Goal: Find specific fact: Find specific fact

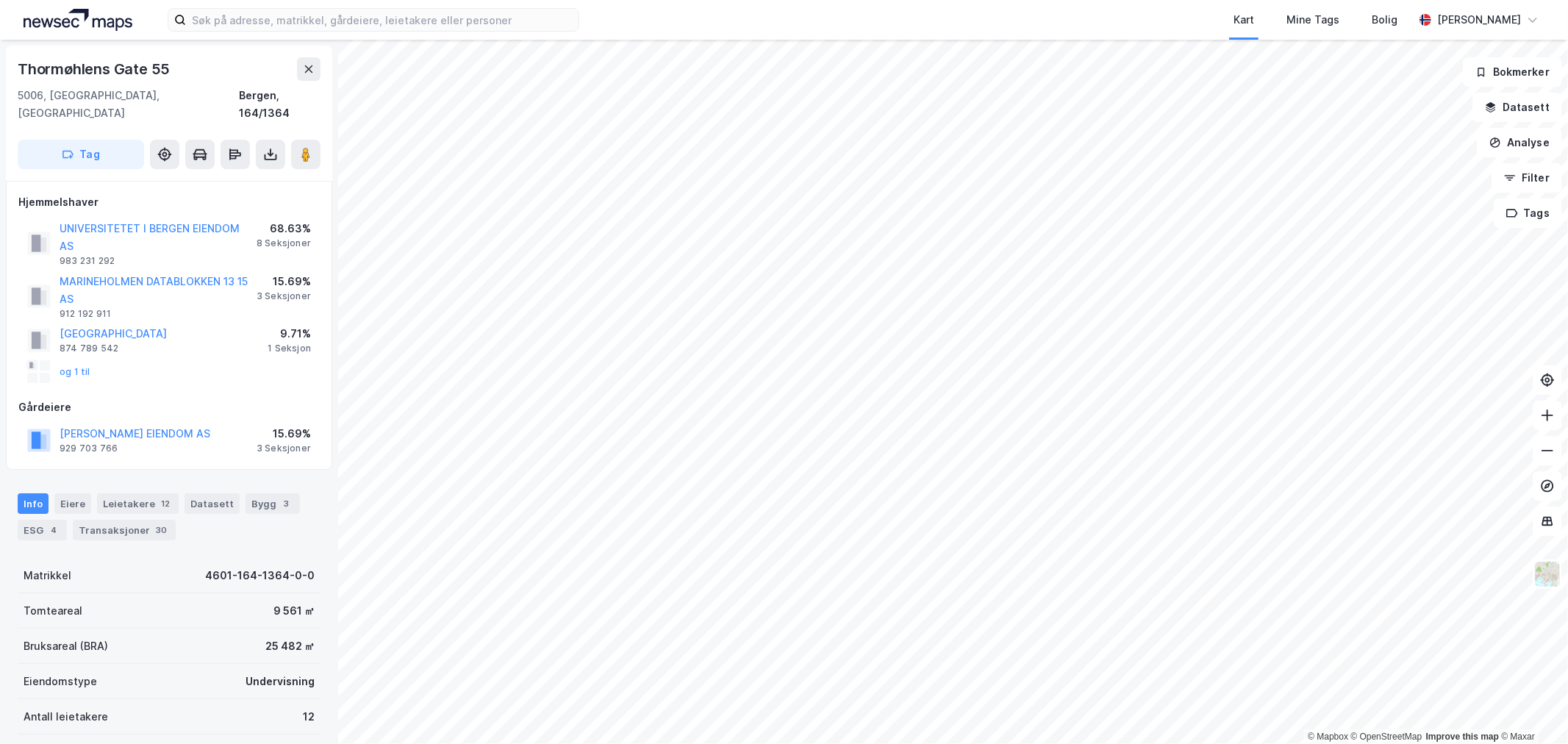
click at [97, 64] on div "Thormøhlens Gate 55" at bounding box center [95, 68] width 155 height 24
copy div "Thormøhlens Gate 55"
click at [222, 73] on div "Thormøhlens Gate 55" at bounding box center [170, 68] width 303 height 24
